Goal: Information Seeking & Learning: Learn about a topic

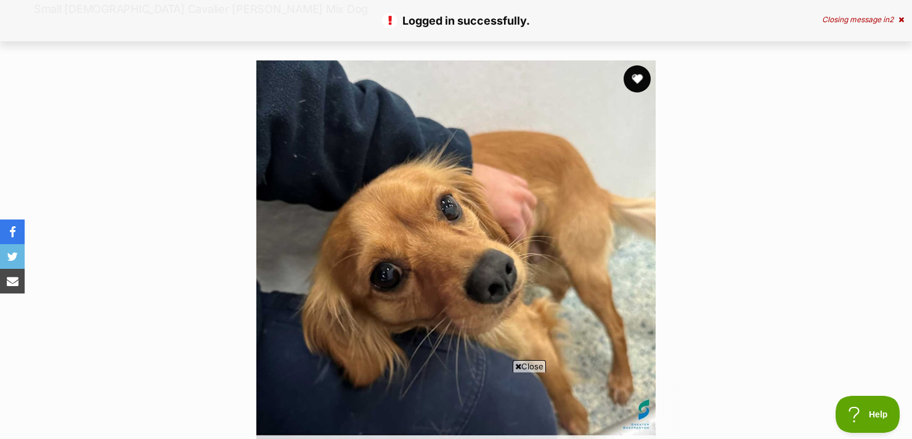
click at [633, 82] on button "favourite" at bounding box center [637, 78] width 27 height 27
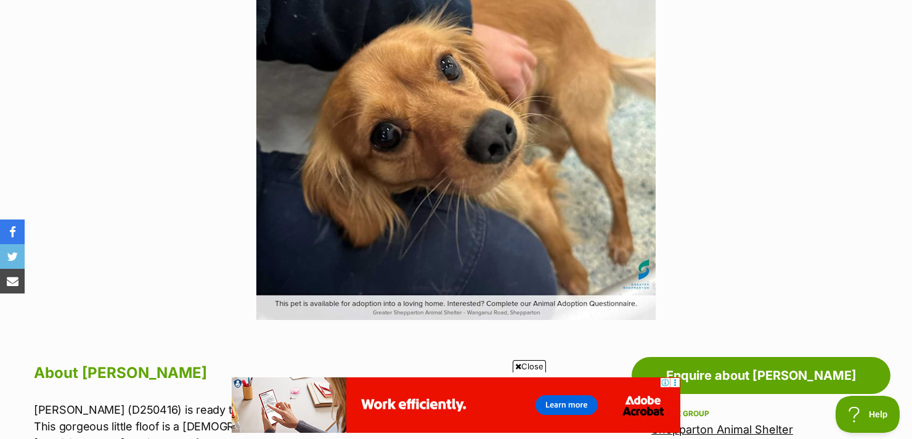
scroll to position [335, 0]
click at [479, 214] on img at bounding box center [455, 120] width 399 height 399
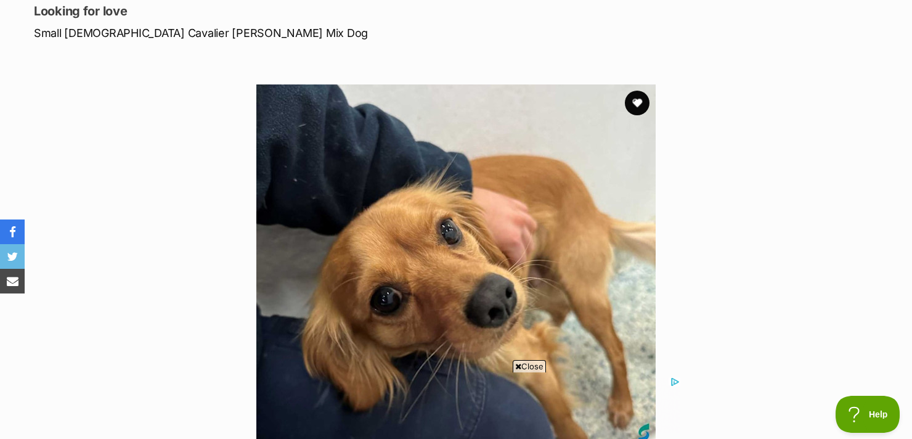
scroll to position [158, 0]
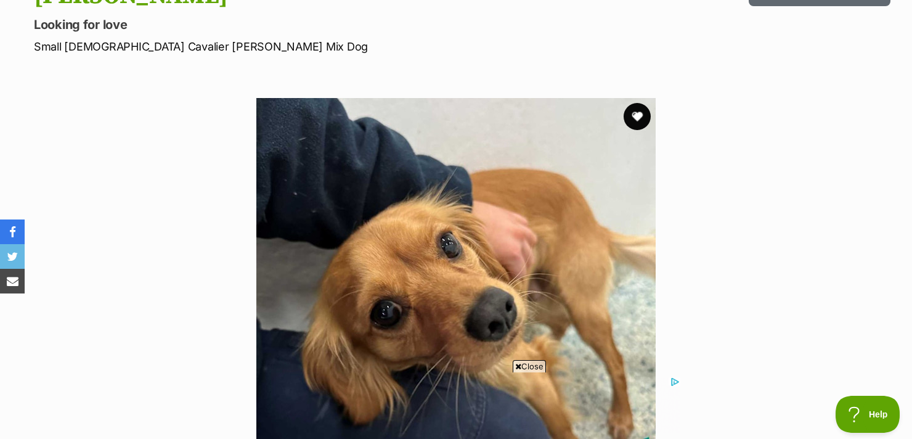
click at [633, 117] on button "favourite" at bounding box center [637, 116] width 27 height 27
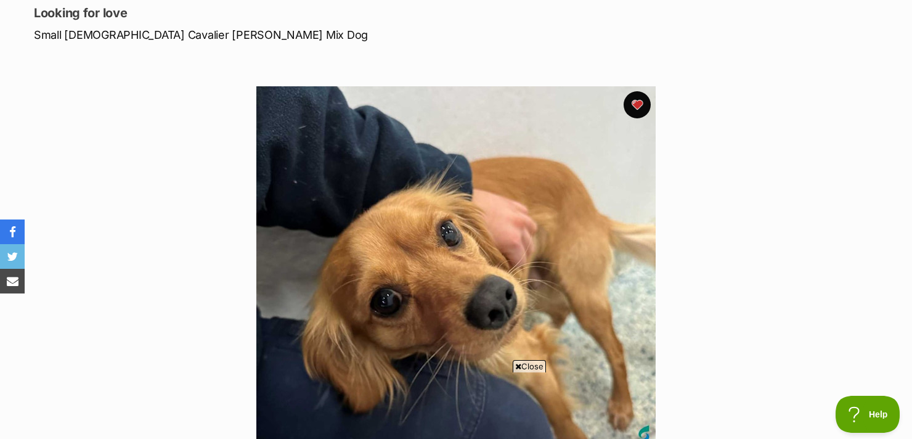
scroll to position [0, 0]
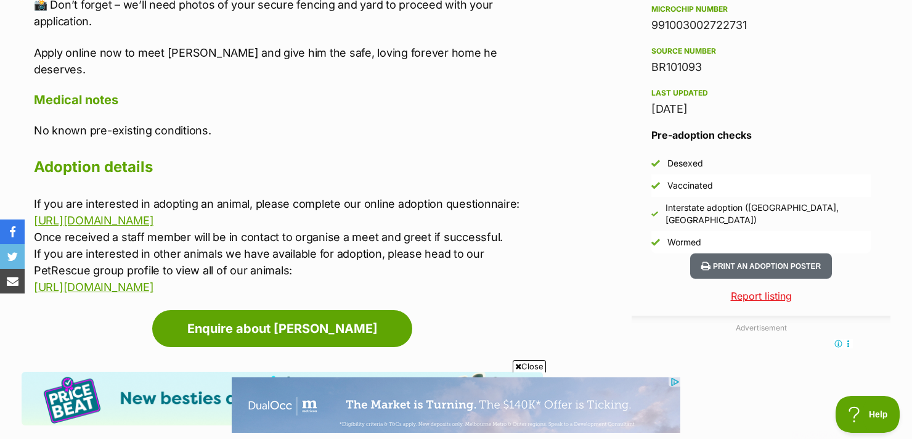
scroll to position [998, 0]
click at [153, 214] on link "https://greatershepparton-animal-shelter.app.oneblink.io/forms/12424" at bounding box center [94, 220] width 120 height 13
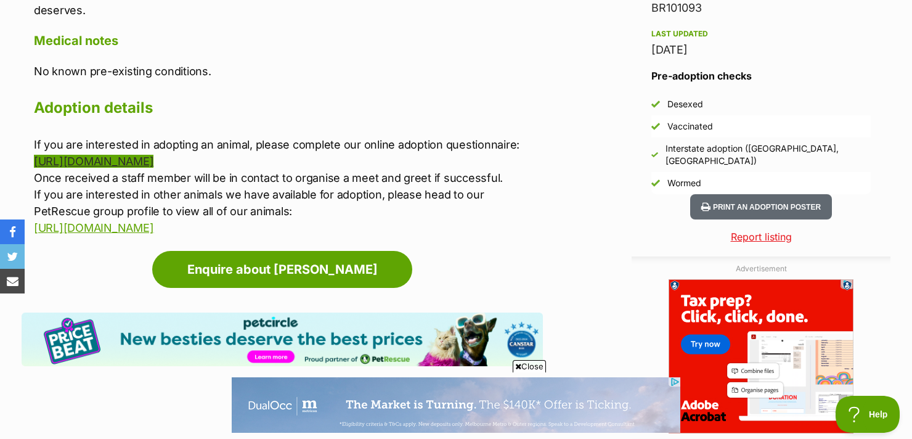
scroll to position [0, 0]
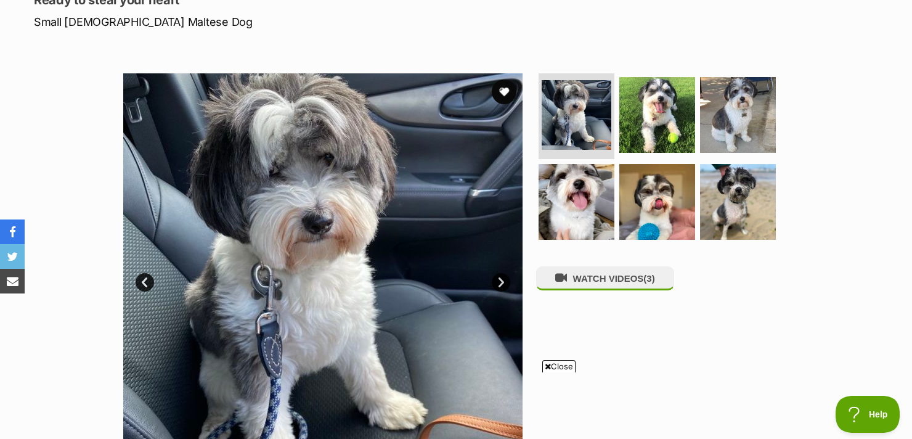
click at [507, 281] on link "Next" at bounding box center [501, 282] width 18 height 18
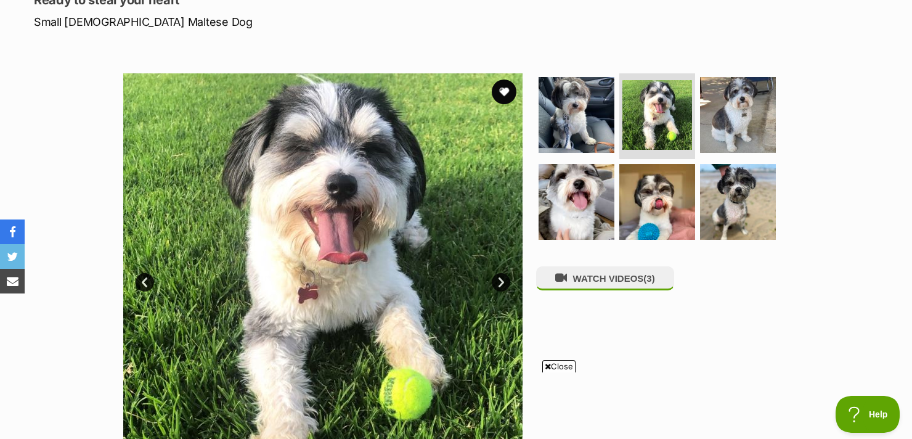
click at [498, 277] on link "Next" at bounding box center [501, 282] width 18 height 18
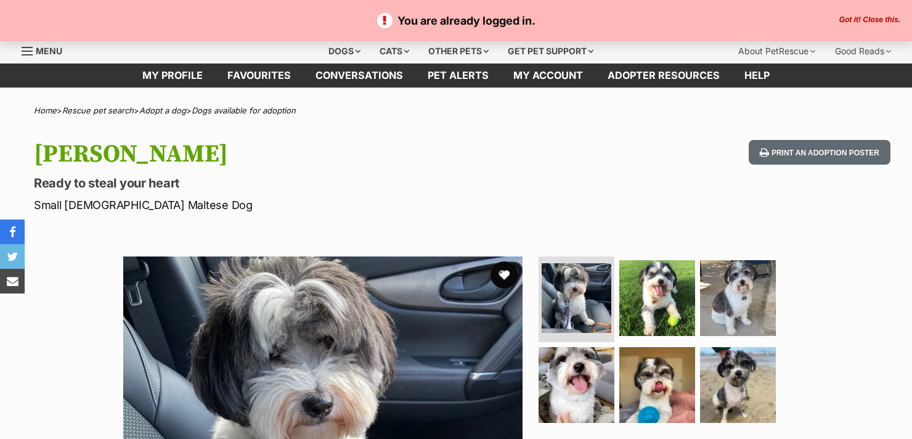
click at [506, 271] on button "favourite" at bounding box center [504, 274] width 27 height 27
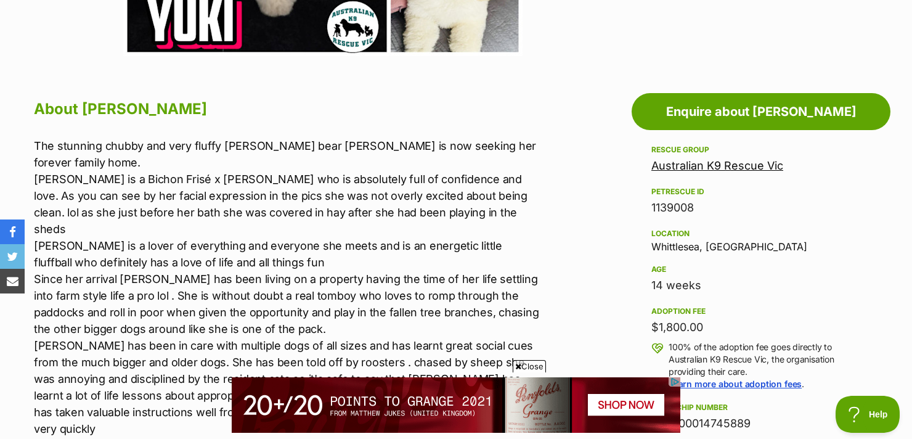
scroll to position [600, 0]
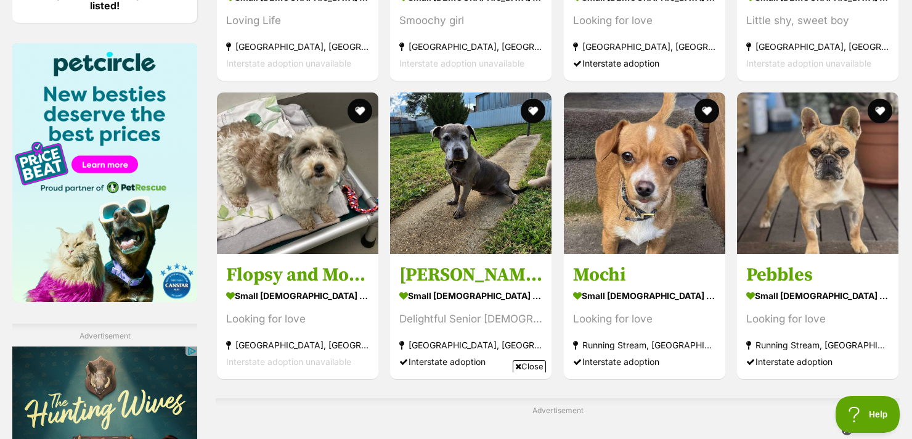
scroll to position [1850, 0]
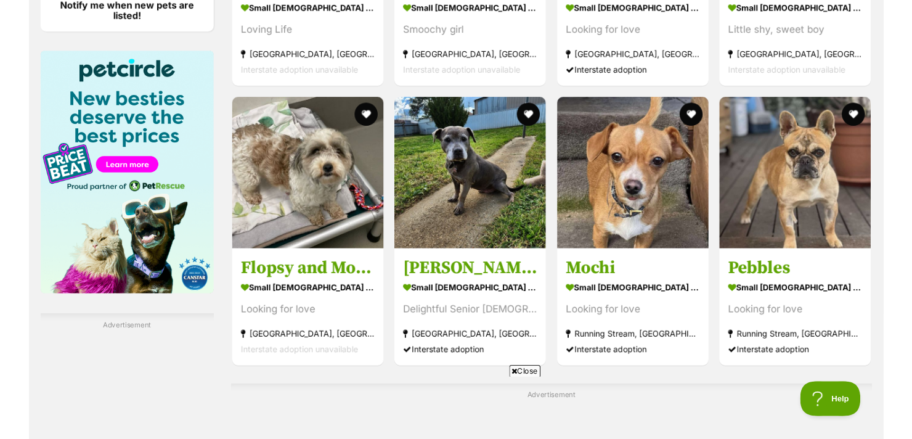
scroll to position [1822, 0]
